Goal: Feedback & Contribution: Leave review/rating

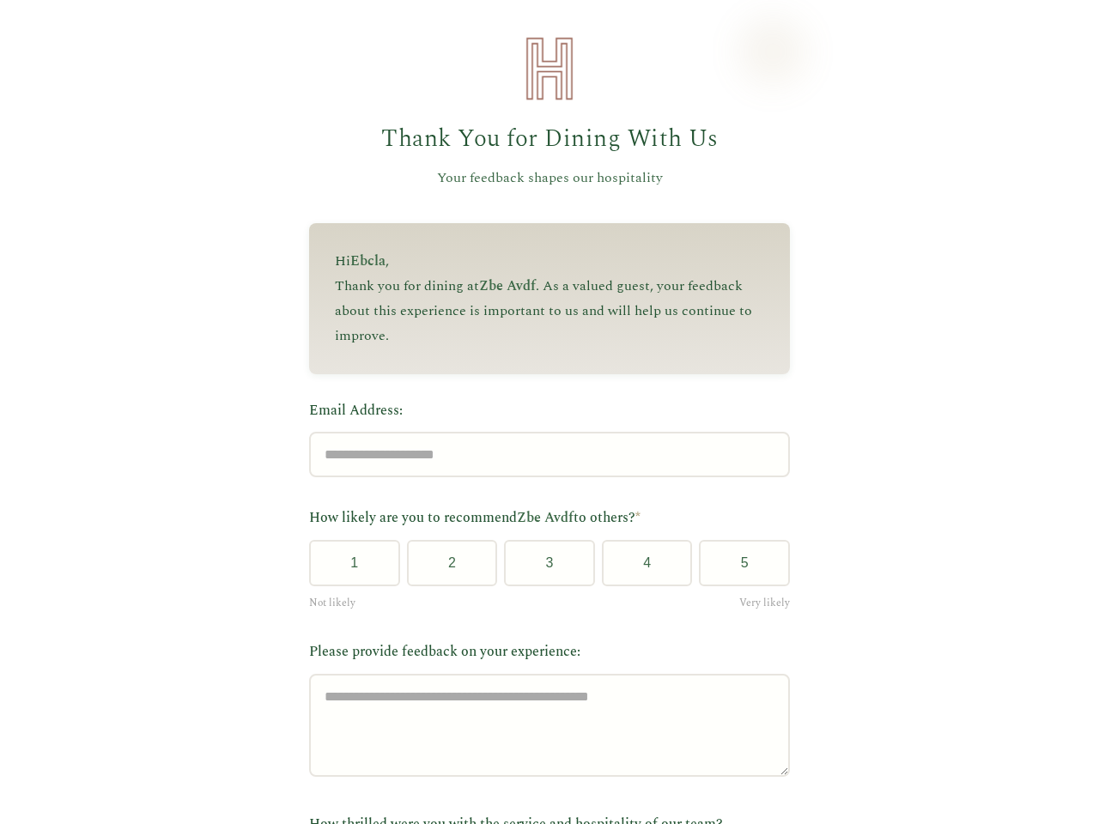
click at [542, 412] on label "Email Address:" at bounding box center [549, 411] width 481 height 22
click at [542, 432] on input "Email Address:" at bounding box center [549, 454] width 481 height 45
click at [542, 412] on label "Email Address:" at bounding box center [549, 411] width 481 height 22
click at [542, 432] on input "Email Address:" at bounding box center [549, 454] width 481 height 45
click at [348, 569] on button "1" at bounding box center [354, 563] width 91 height 46
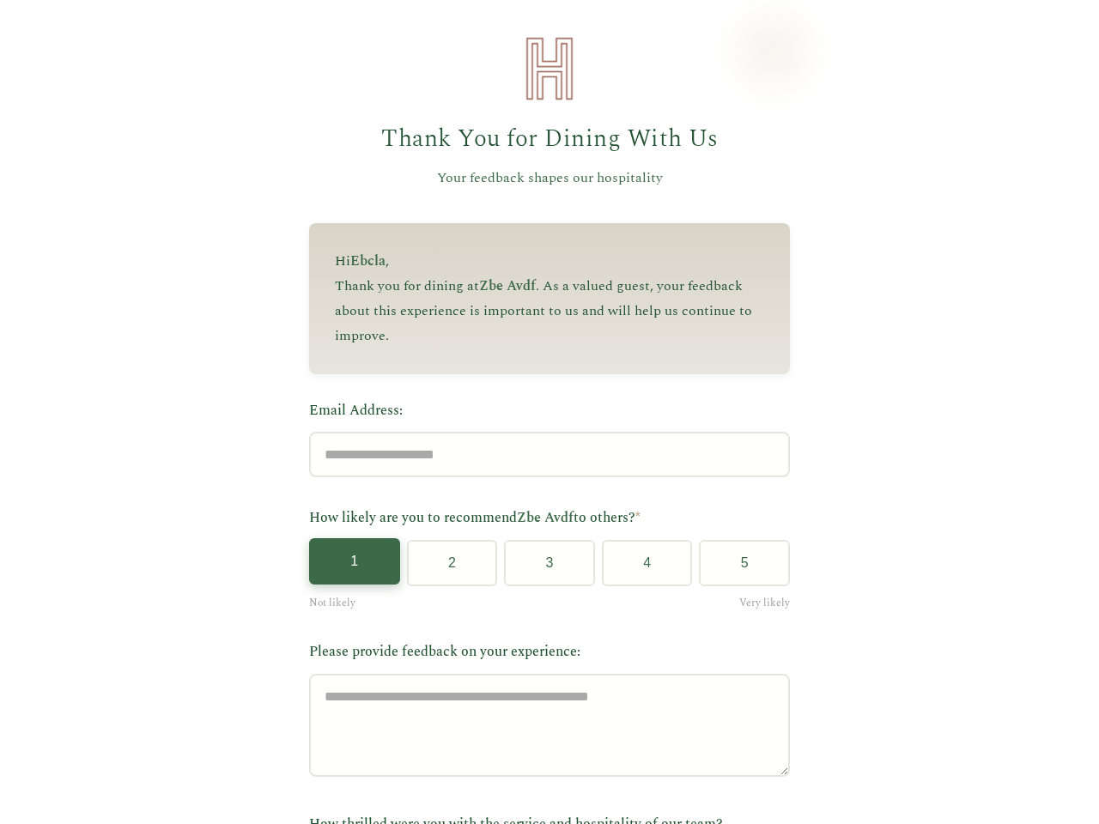
click at [445, 569] on button "2" at bounding box center [452, 563] width 91 height 46
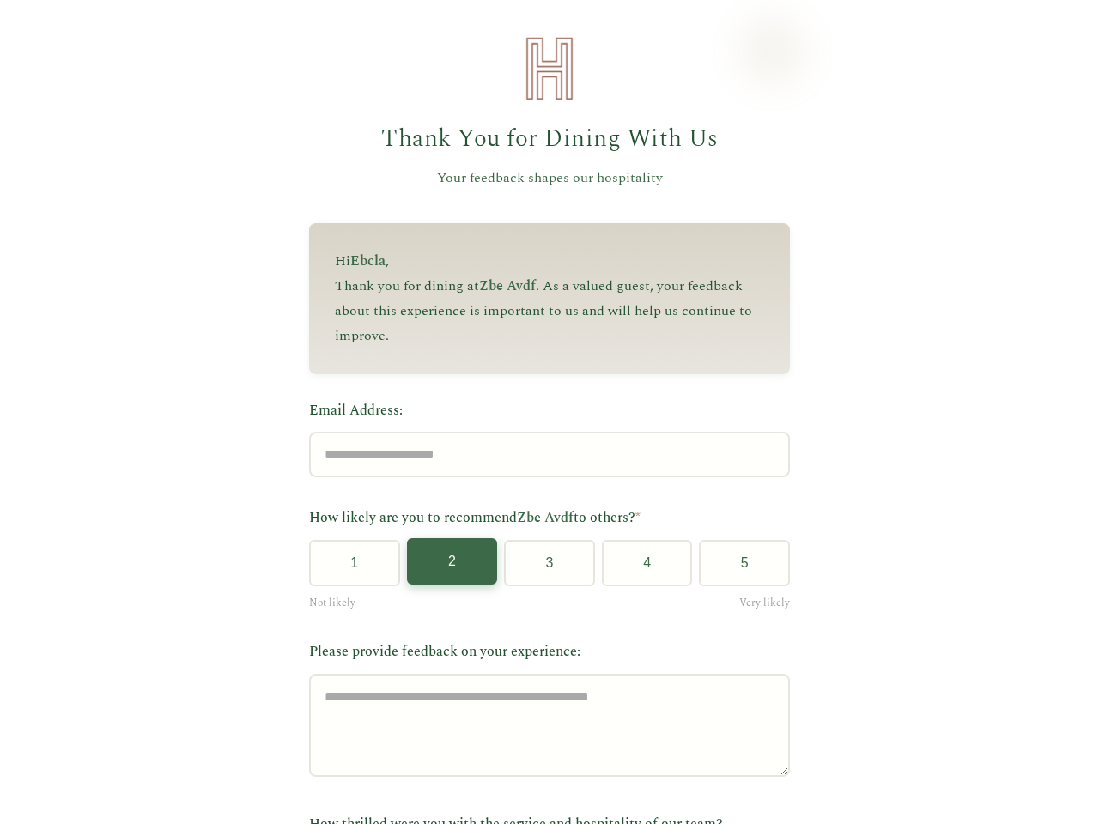
click at [542, 569] on button "3" at bounding box center [549, 563] width 91 height 46
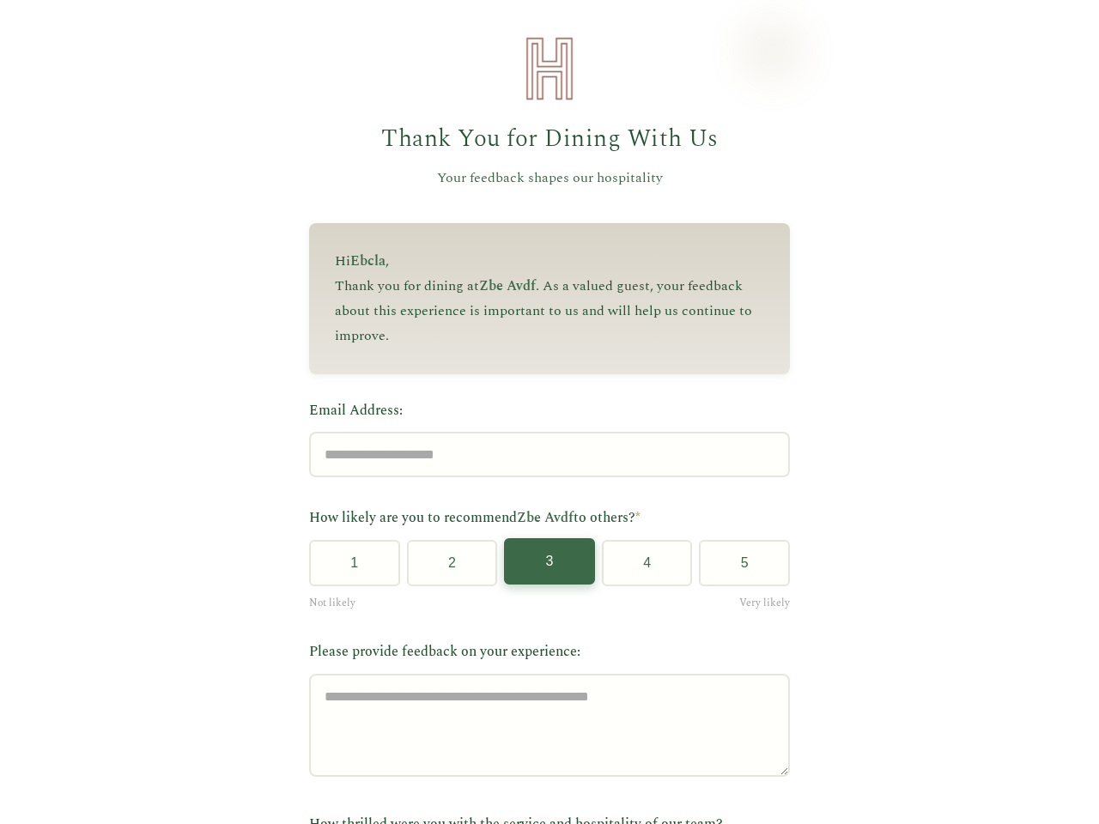
click at [639, 569] on button "4" at bounding box center [647, 563] width 91 height 46
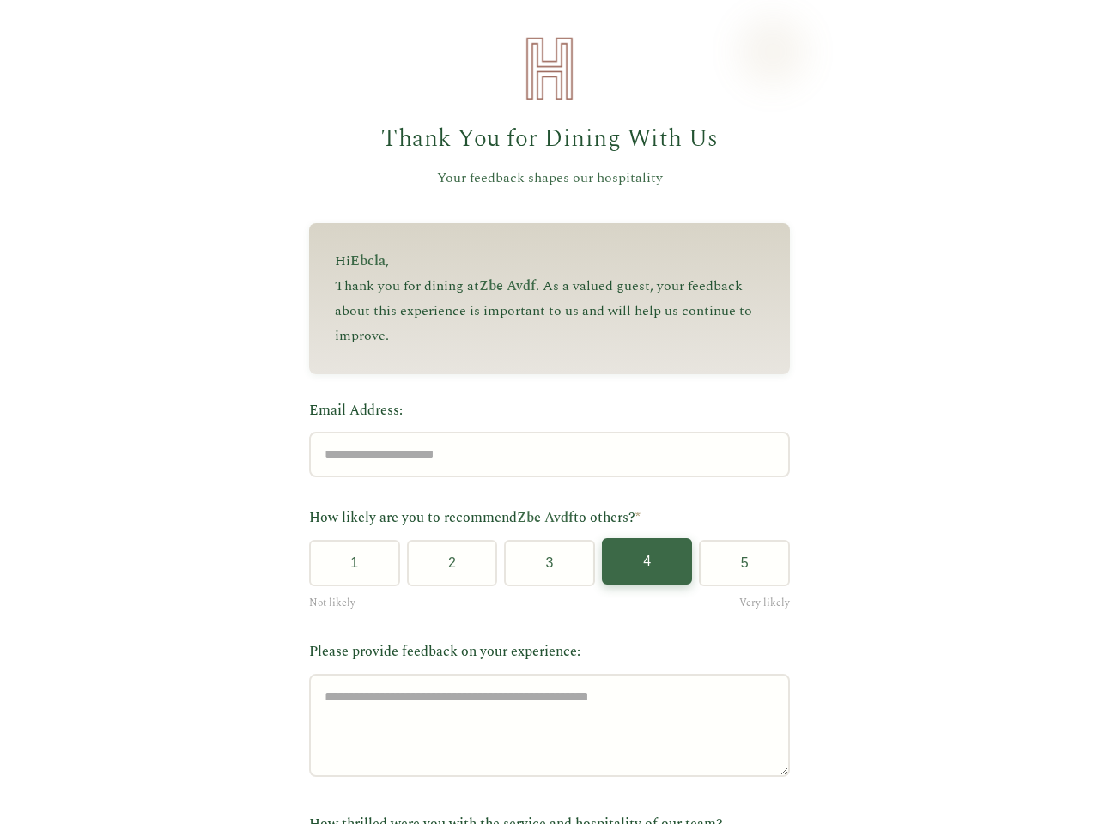
click at [737, 569] on button "5" at bounding box center [744, 563] width 91 height 46
click at [542, 412] on label "Email Address:" at bounding box center [549, 411] width 481 height 22
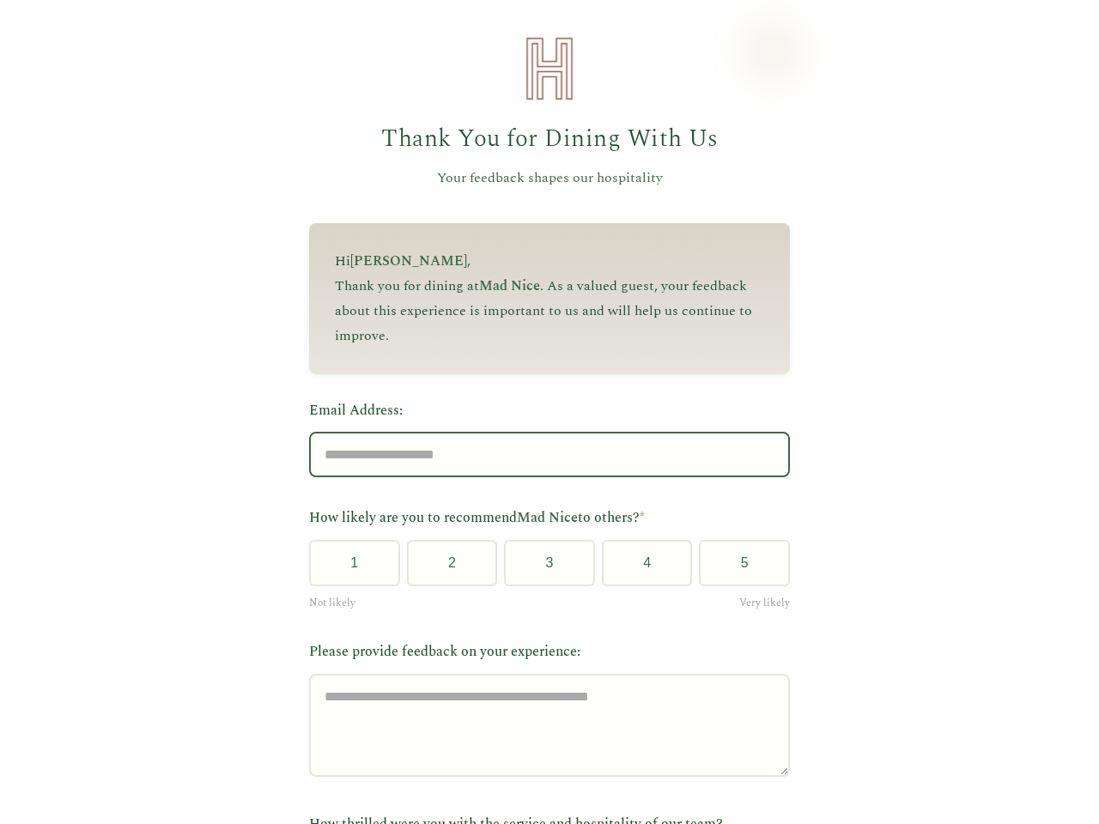
click at [542, 432] on input "Email Address:" at bounding box center [549, 454] width 481 height 45
click at [542, 412] on label "Email Address:" at bounding box center [549, 411] width 481 height 22
click at [542, 432] on input "Email Address:" at bounding box center [549, 454] width 481 height 45
click at [348, 569] on button "1" at bounding box center [354, 563] width 91 height 46
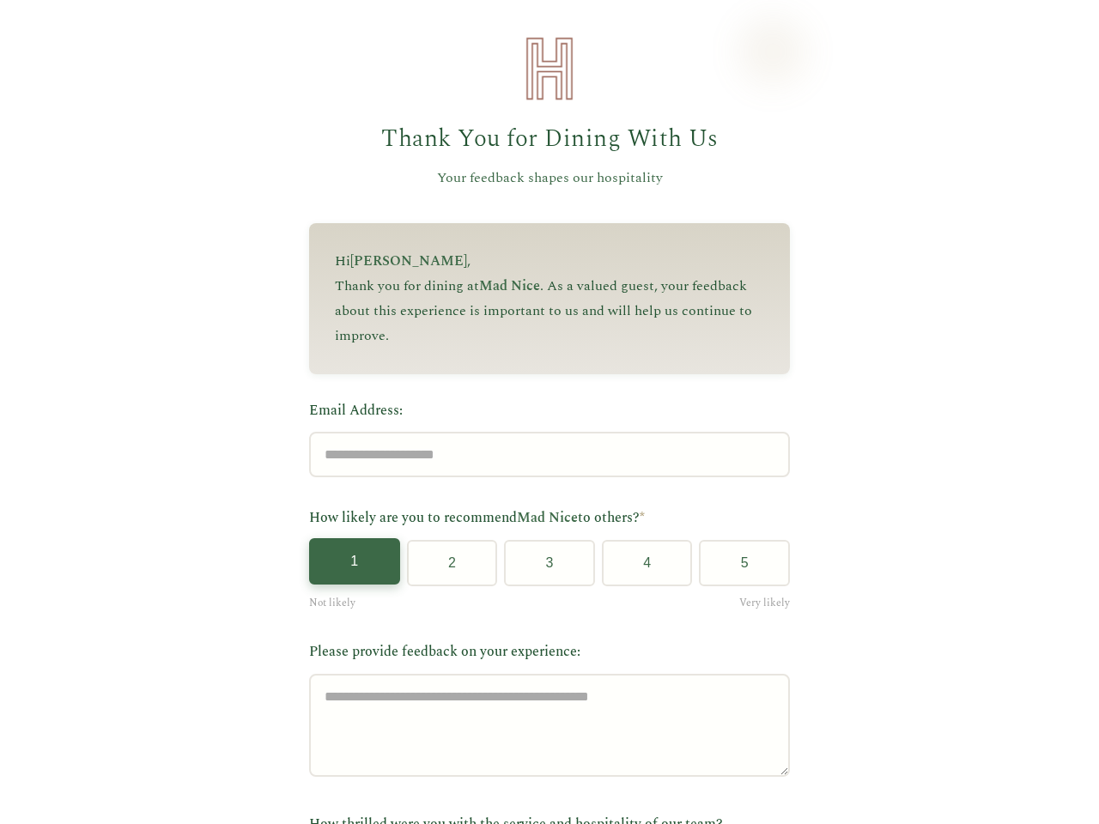
click at [445, 569] on button "2" at bounding box center [452, 563] width 91 height 46
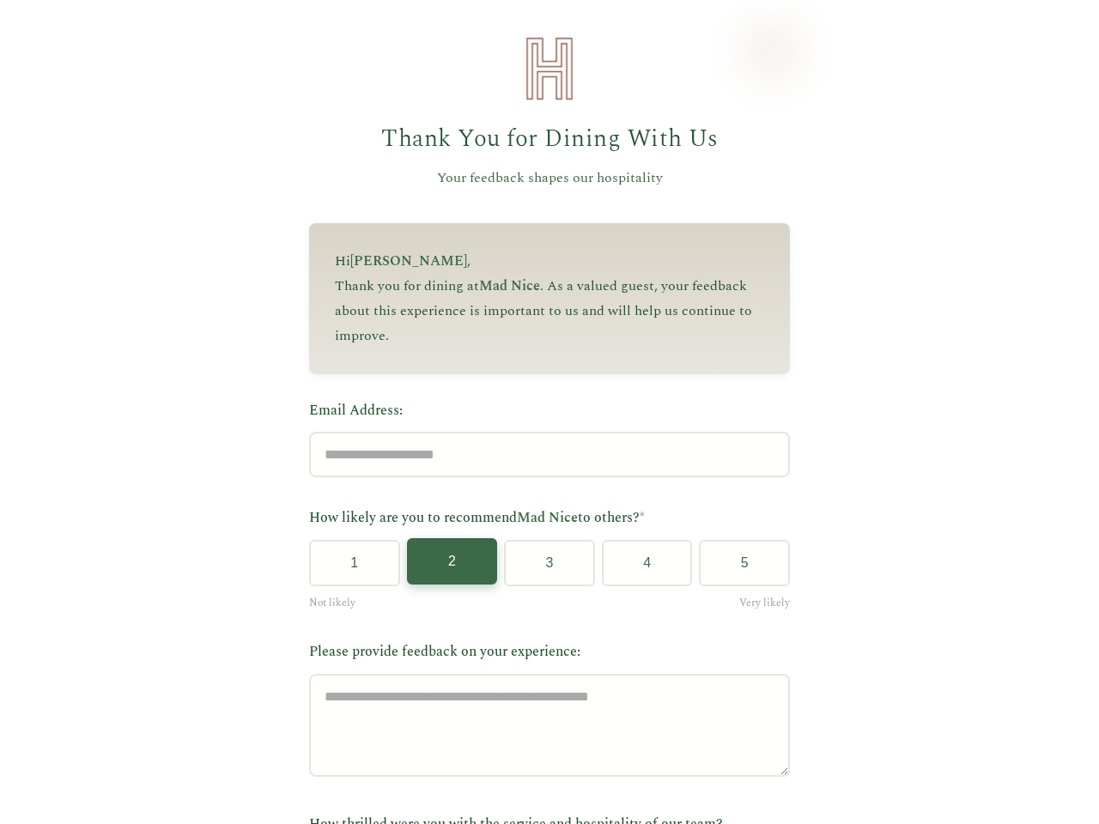
click at [542, 569] on button "3" at bounding box center [549, 563] width 91 height 46
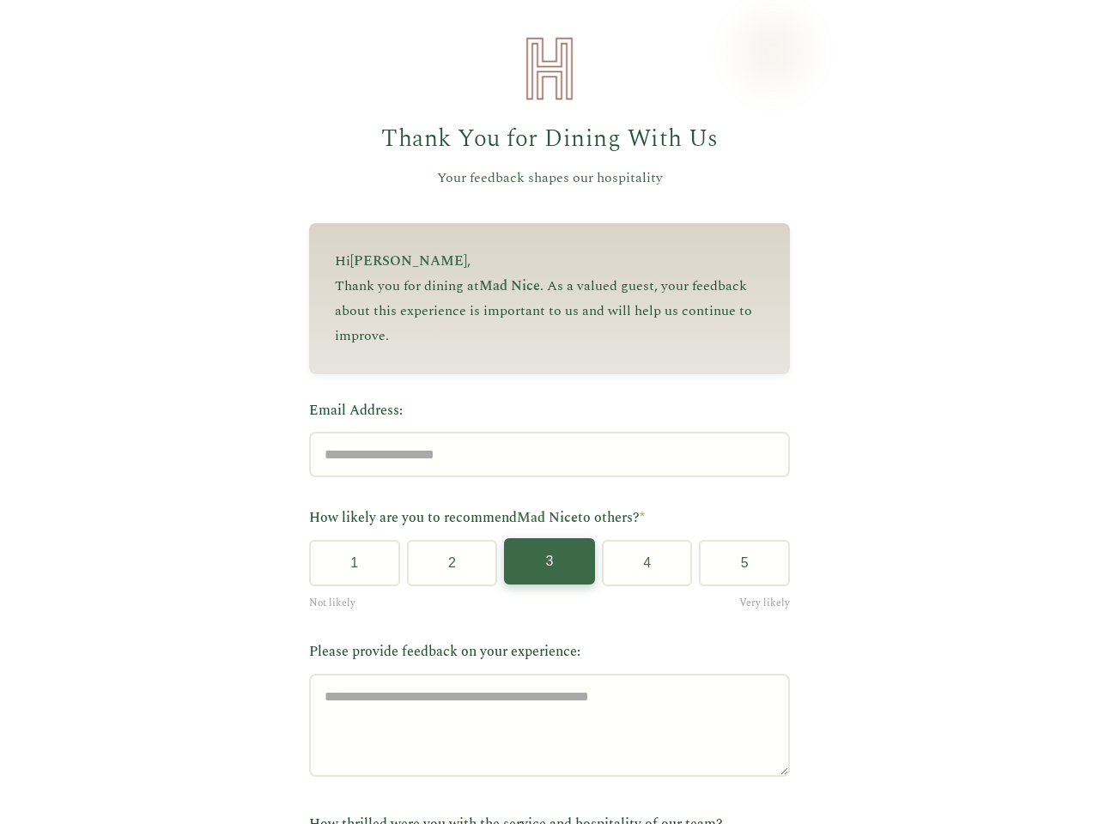
click at [639, 569] on button "4" at bounding box center [647, 563] width 91 height 46
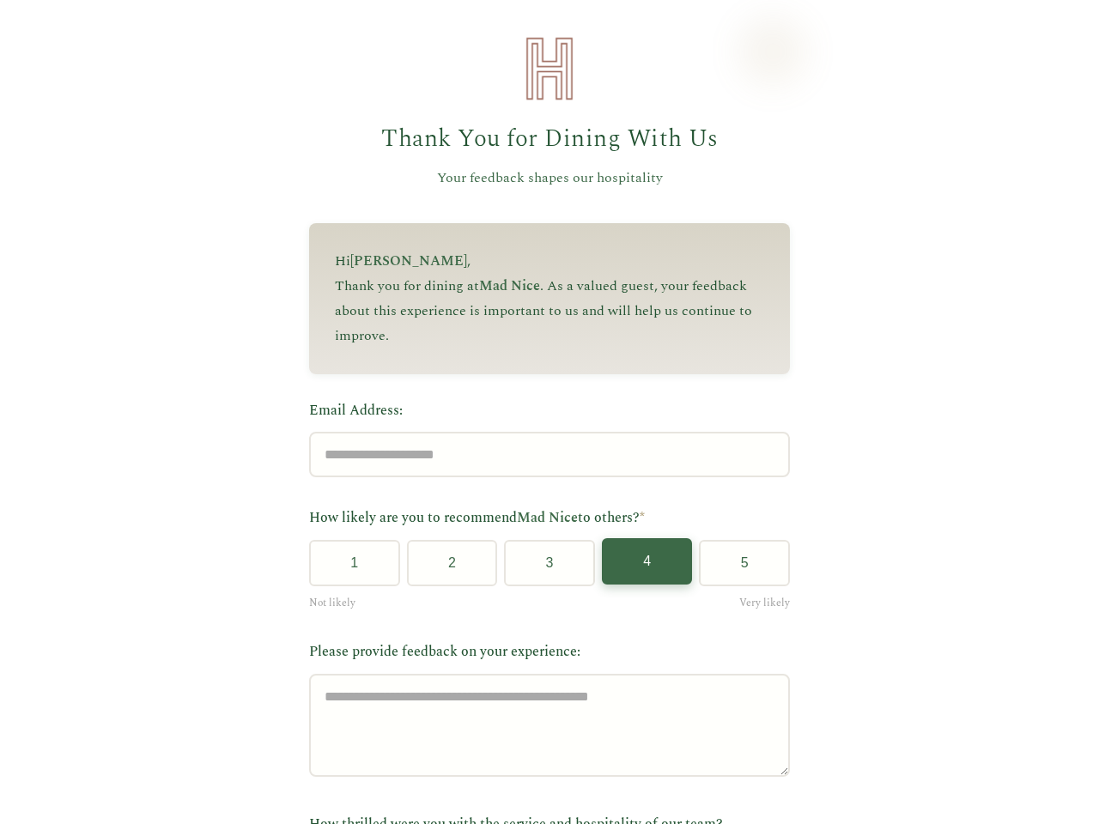
click at [737, 569] on button "5" at bounding box center [744, 563] width 91 height 46
